Goal: Information Seeking & Learning: Get advice/opinions

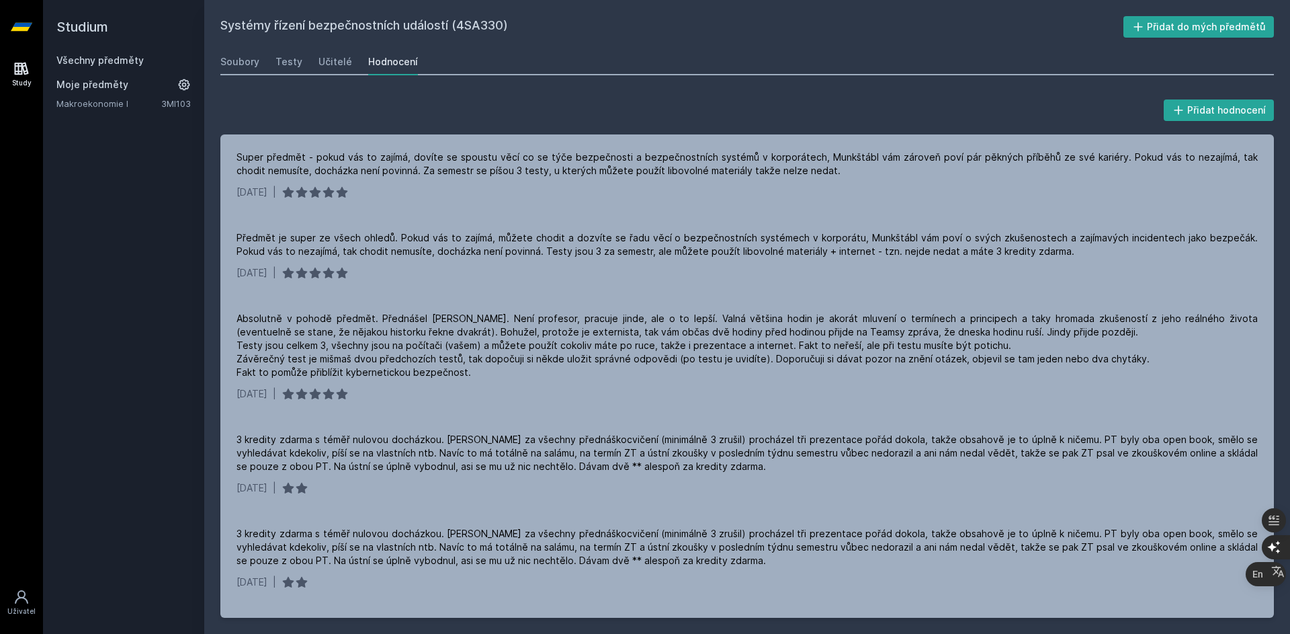
click at [96, 103] on link "Makroekonomie I" at bounding box center [108, 103] width 105 height 13
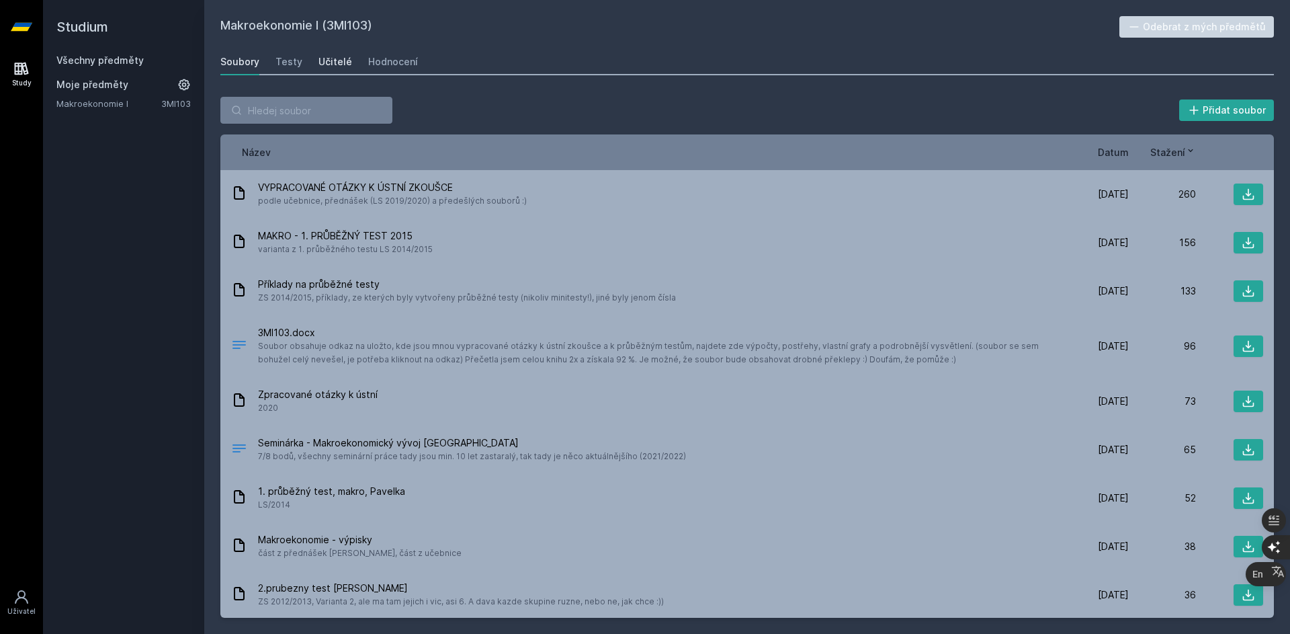
click at [333, 60] on div "Učitelé" at bounding box center [335, 61] width 34 height 13
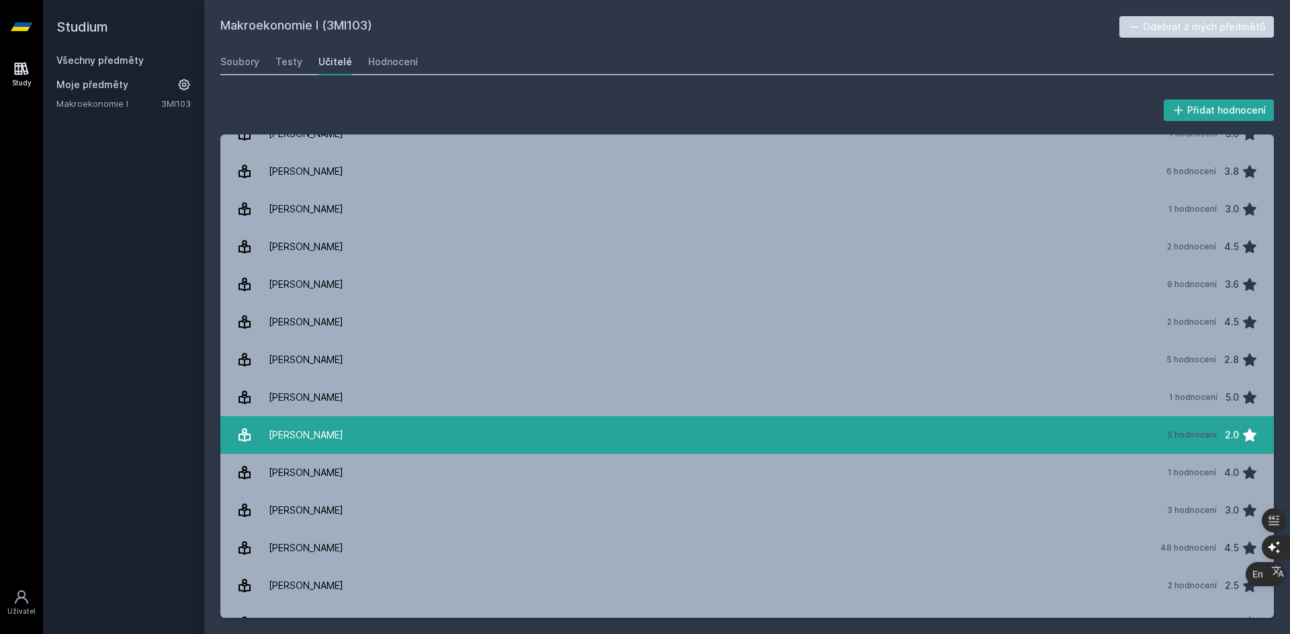
scroll to position [119, 0]
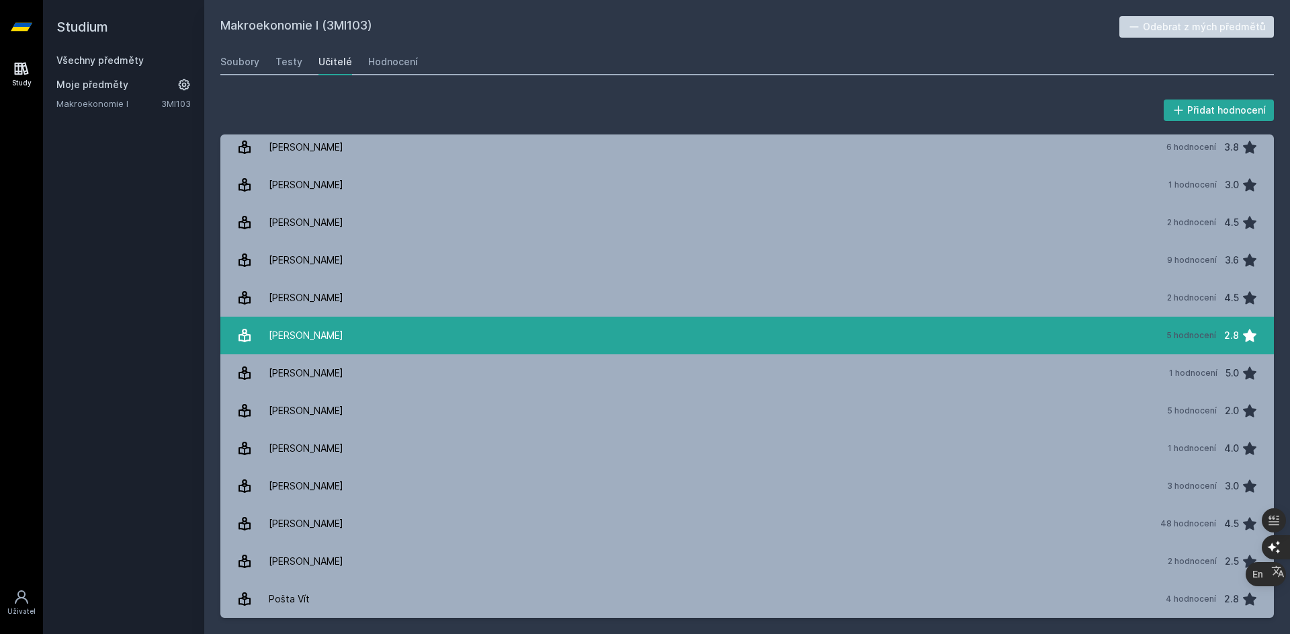
click at [1214, 340] on div "5 hodnocení 2.8" at bounding box center [1207, 335] width 99 height 27
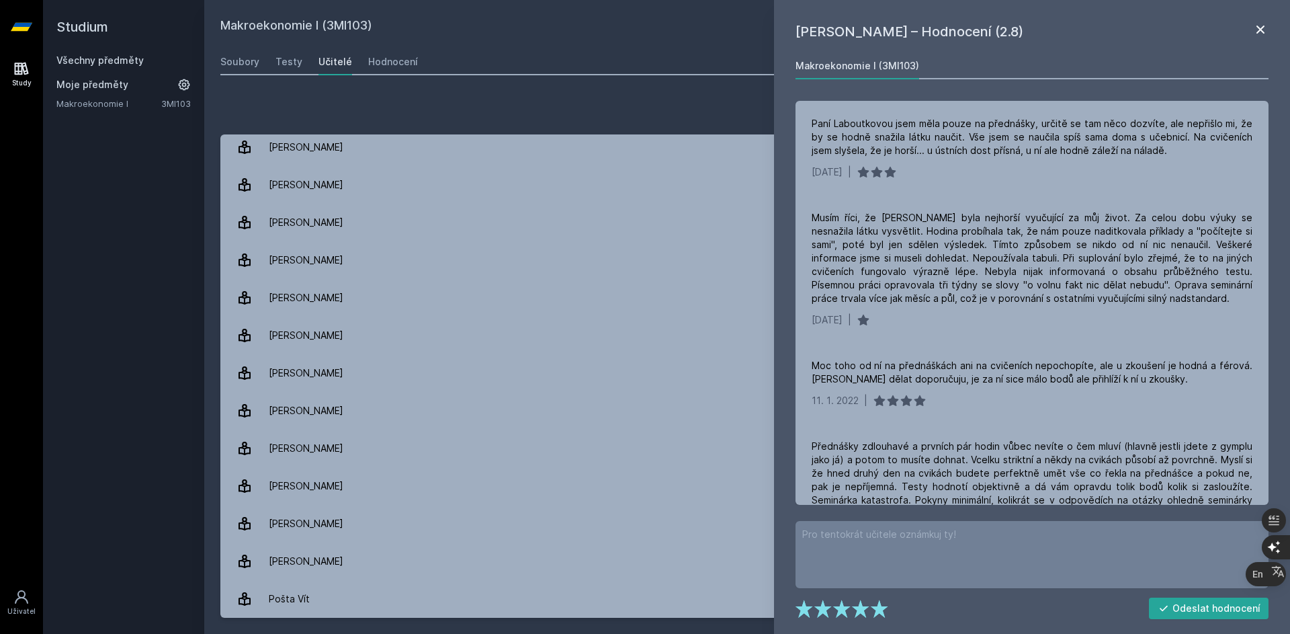
click at [1260, 30] on icon at bounding box center [1260, 30] width 8 height 8
